Goal: Transaction & Acquisition: Purchase product/service

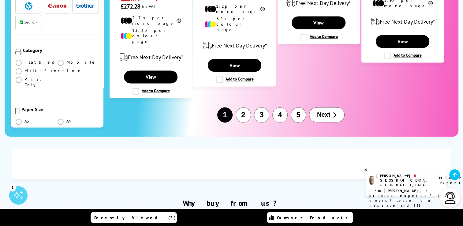
scroll to position [906, 0]
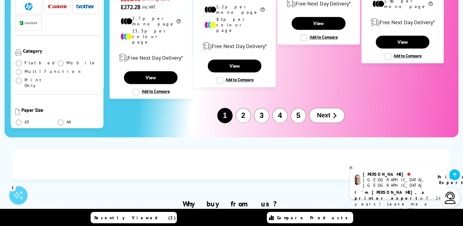
click at [243, 108] on button "2" at bounding box center [243, 115] width 15 height 15
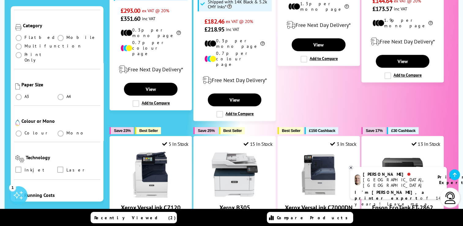
scroll to position [99, 0]
click at [30, 130] on span "Colour" at bounding box center [36, 133] width 25 height 6
click at [21, 130] on label at bounding box center [19, 133] width 8 height 6
click at [24, 131] on input "radio" at bounding box center [24, 131] width 0 height 0
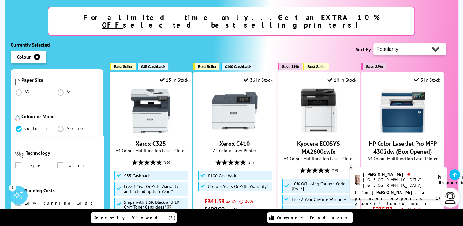
scroll to position [171, 0]
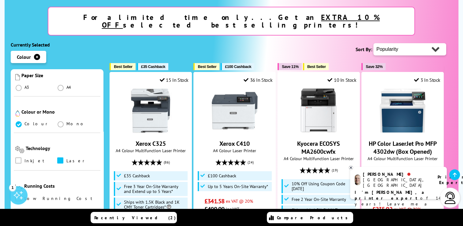
click at [59, 157] on span at bounding box center [60, 160] width 6 height 6
click at [66, 158] on input "checkbox" at bounding box center [66, 158] width 0 height 0
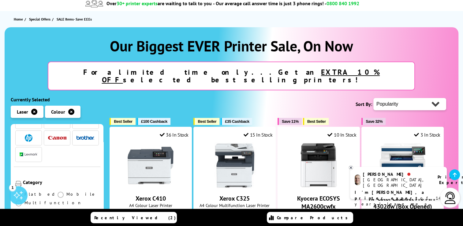
scroll to position [96, 0]
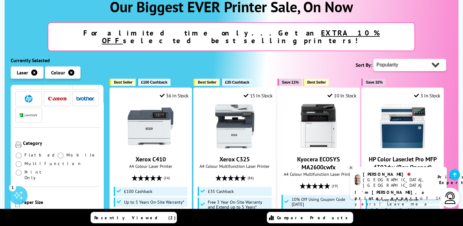
click at [425, 60] on select "Popularity Rating Price - Low to High Price - High to Low Running Costs - Low t…" at bounding box center [410, 65] width 73 height 12
select select "Price Ascending"
click at [374, 59] on select "Popularity Rating Price - Low to High Price - High to Low Running Costs - Low t…" at bounding box center [410, 65] width 73 height 12
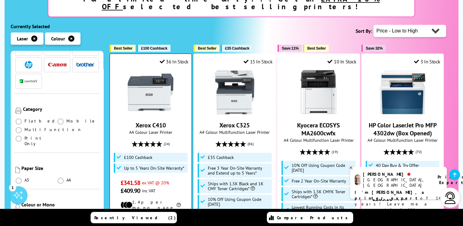
scroll to position [130, 0]
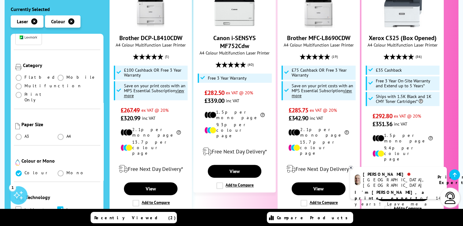
scroll to position [123, 0]
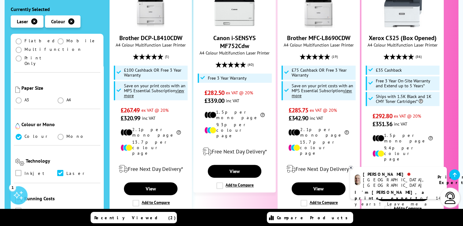
click at [60, 170] on span at bounding box center [60, 173] width 6 height 6
click at [66, 171] on input "checkbox" at bounding box center [66, 171] width 0 height 0
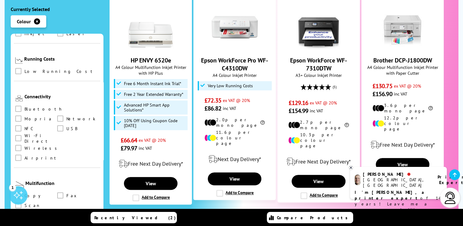
scroll to position [182, 0]
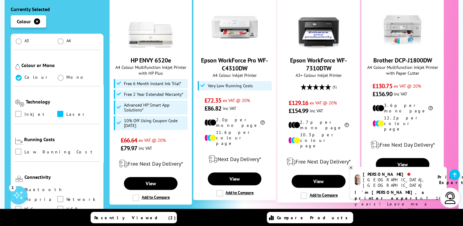
click at [60, 111] on span at bounding box center [60, 114] width 6 height 6
click at [66, 112] on input "checkbox" at bounding box center [66, 112] width 0 height 0
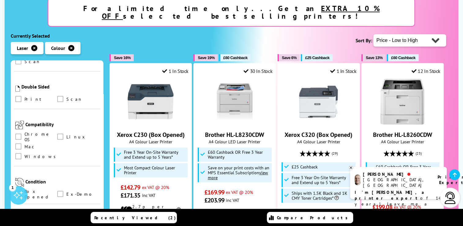
scroll to position [433, 0]
click at [16, 191] on span at bounding box center [18, 194] width 6 height 6
click at [24, 192] on Opened "checkbox" at bounding box center [24, 192] width 0 height 0
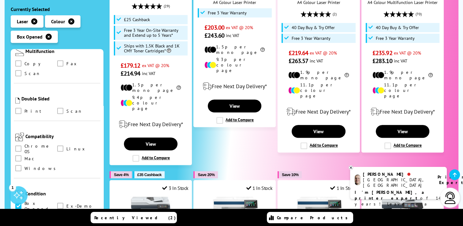
scroll to position [269, 0]
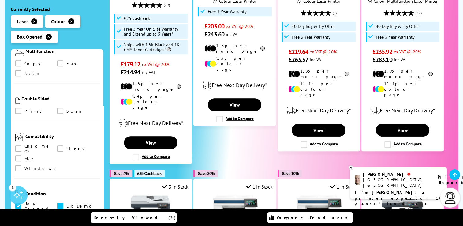
click at [57, 203] on span at bounding box center [60, 206] width 6 height 6
click at [66, 204] on input "checkbox" at bounding box center [66, 204] width 0 height 0
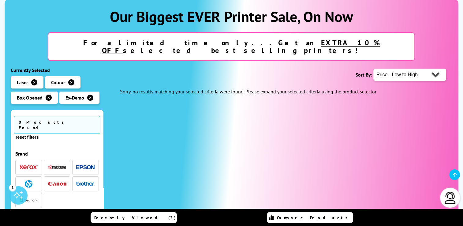
scroll to position [75, 0]
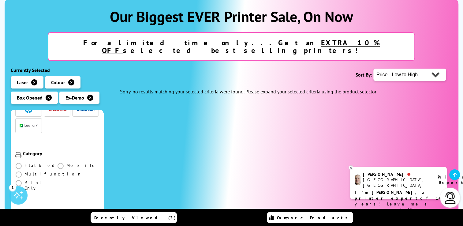
click at [50, 95] on icon "button" at bounding box center [49, 98] width 6 height 6
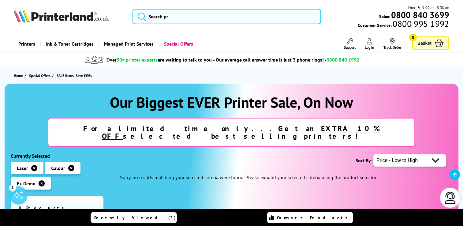
scroll to position [52, 0]
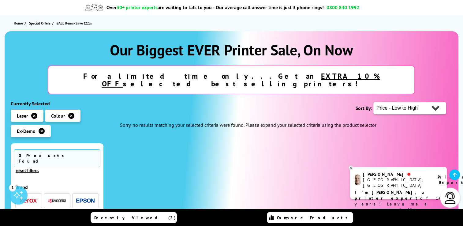
click at [44, 128] on icon "button" at bounding box center [42, 131] width 6 height 6
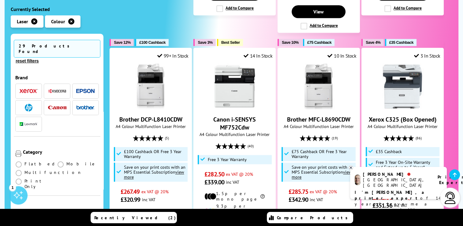
scroll to position [633, 0]
